Goal: Transaction & Acquisition: Purchase product/service

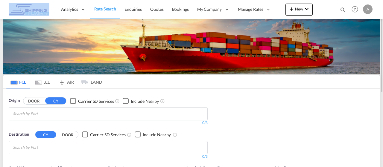
click at [287, 118] on div "Origin DOOR CY Carrier SD Services Include Nearby 0/3 0/ Destination CY DOOR Ca…" at bounding box center [191, 126] width 376 height 74
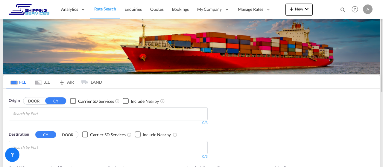
click at [47, 83] on md-tab-item "LCL" at bounding box center [42, 81] width 24 height 13
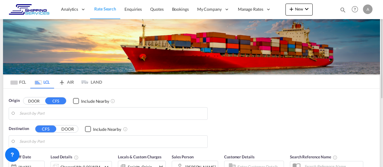
click at [29, 114] on input "Search by Port" at bounding box center [111, 113] width 185 height 9
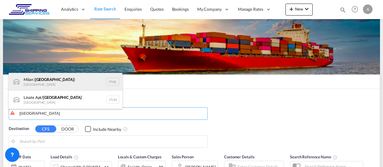
click at [55, 80] on div "[GEOGRAPHIC_DATA] ( [GEOGRAPHIC_DATA] ) [GEOGRAPHIC_DATA] ITMIL" at bounding box center [66, 82] width 114 height 18
type input "Milan ([GEOGRAPHIC_DATA]), ITMIL"
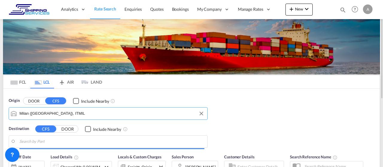
click at [31, 140] on input "Search by Port" at bounding box center [111, 141] width 185 height 9
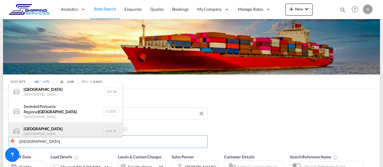
click at [43, 129] on div "[GEOGRAPHIC_DATA] [GEOGRAPHIC_DATA] COCTG" at bounding box center [66, 131] width 114 height 18
type input "[GEOGRAPHIC_DATA], COCTG"
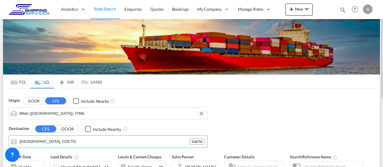
click at [299, 113] on div "Origin DOOR CFS Include Nearby [GEOGRAPHIC_DATA] ([GEOGRAPHIC_DATA]), ITMIL Des…" at bounding box center [191, 120] width 376 height 62
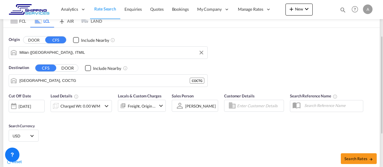
scroll to position [91, 0]
